Goal: Task Accomplishment & Management: Use online tool/utility

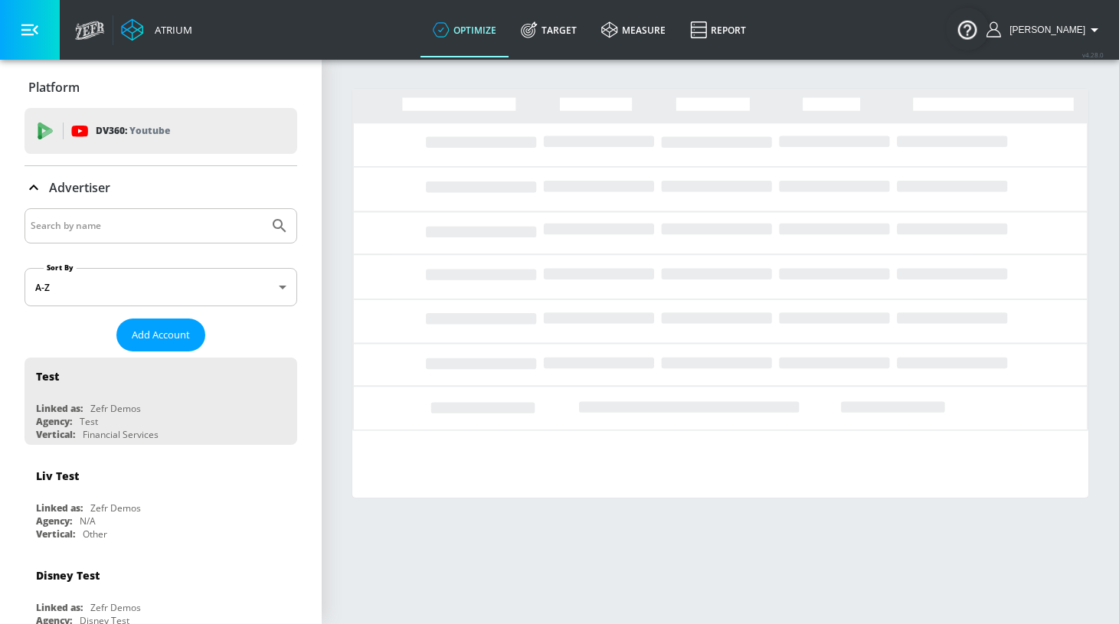
click at [229, 230] on input "Search by name" at bounding box center [147, 226] width 232 height 20
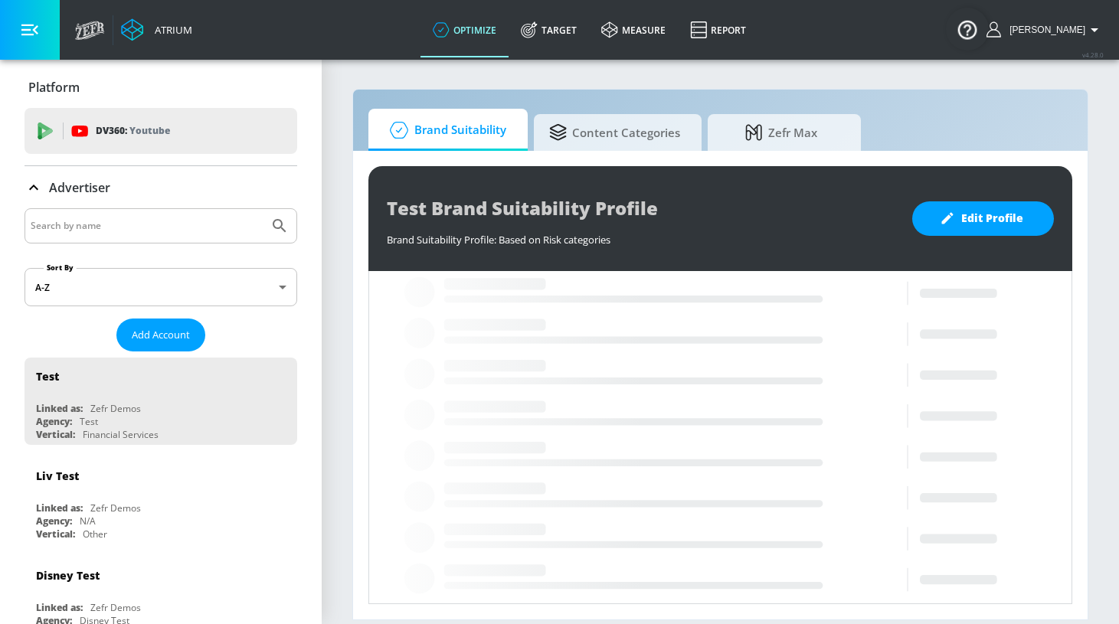
click at [238, 225] on input "Search by name" at bounding box center [147, 226] width 232 height 20
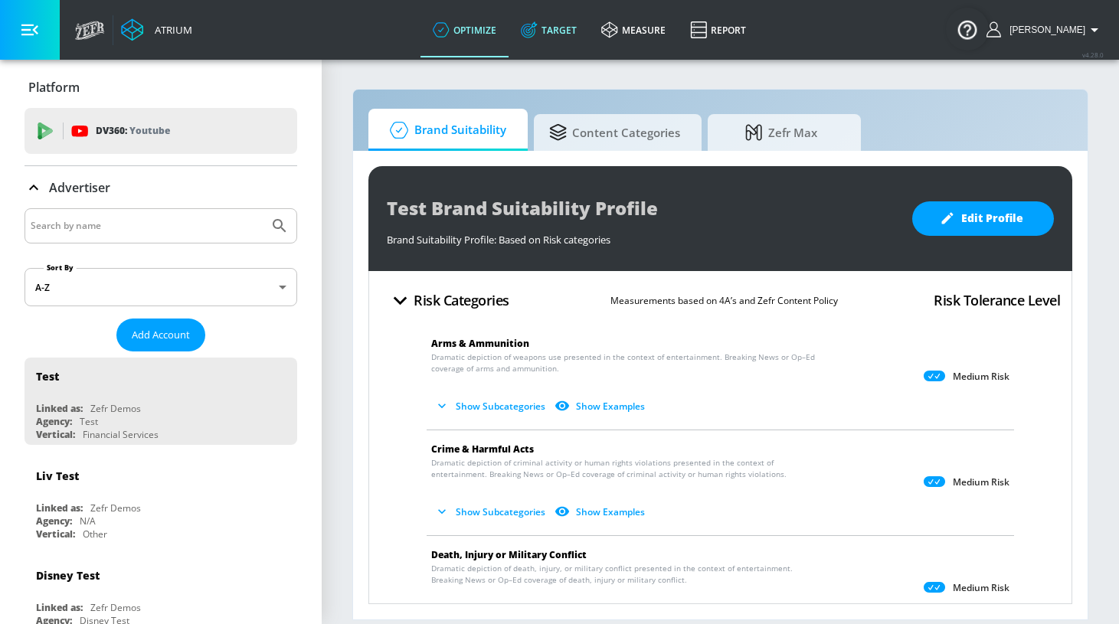
click at [588, 31] on link "Target" at bounding box center [549, 29] width 80 height 55
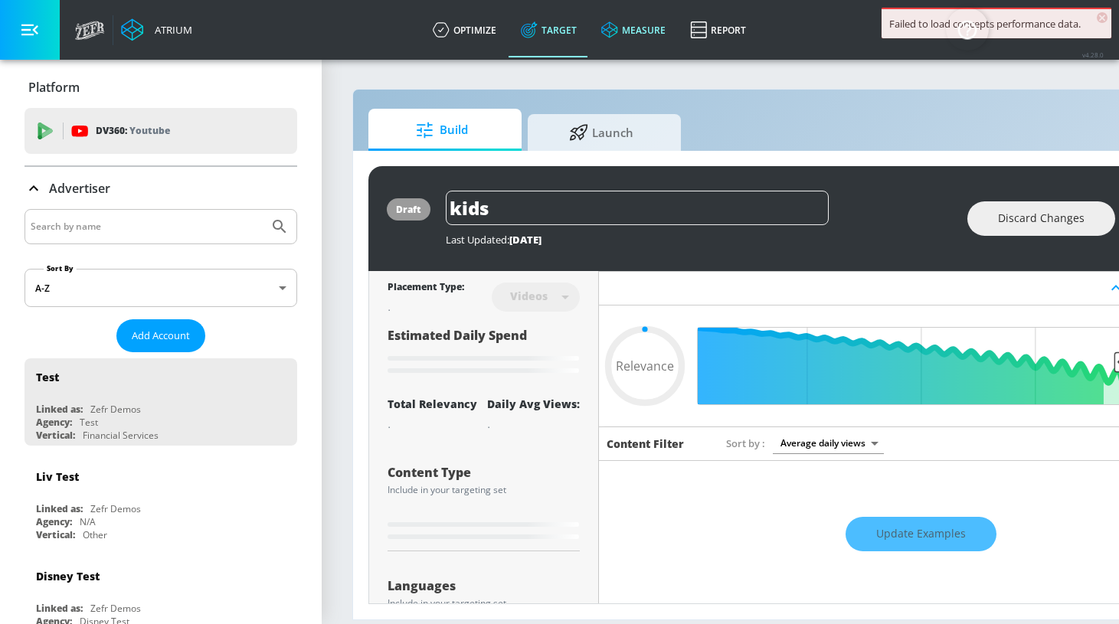
click at [654, 34] on link "measure" at bounding box center [633, 29] width 89 height 55
type input "0.89"
